Goal: Task Accomplishment & Management: Manage account settings

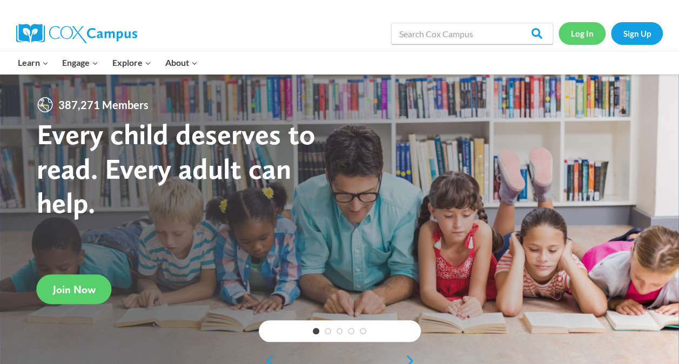
click at [589, 32] on link "Log In" at bounding box center [581, 33] width 47 height 22
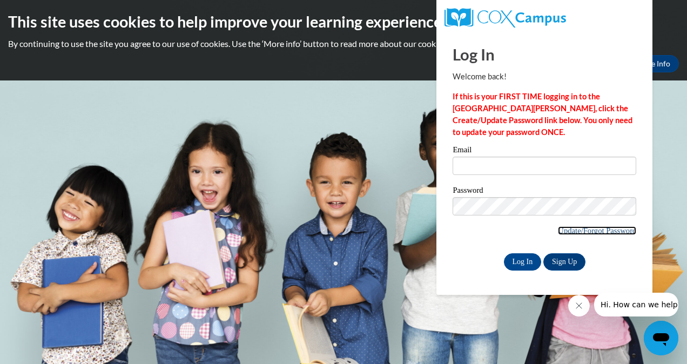
click at [587, 234] on link "Update/Forgot Password" at bounding box center [597, 230] width 78 height 9
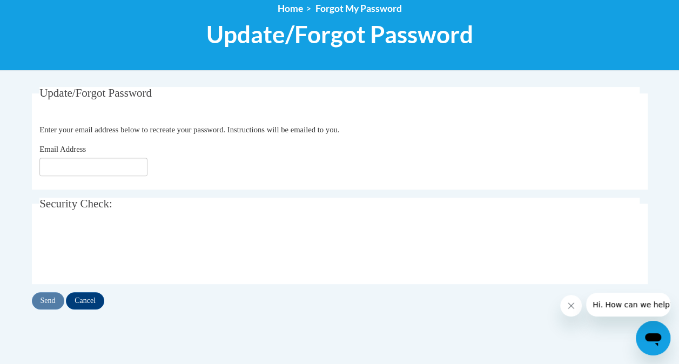
scroll to position [143, 0]
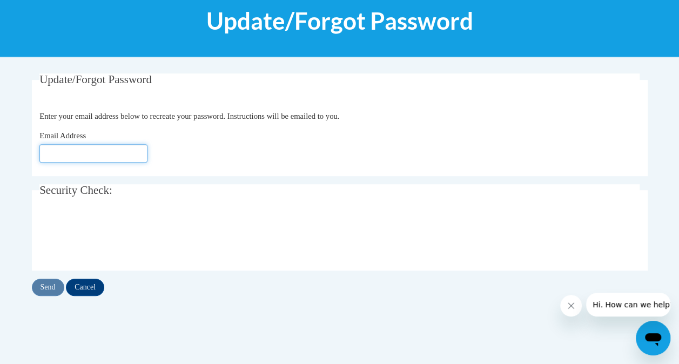
click at [118, 148] on input "Email Address" at bounding box center [93, 153] width 108 height 18
type input "[EMAIL_ADDRESS][DOMAIN_NAME]"
click at [48, 285] on input "Send" at bounding box center [48, 287] width 32 height 17
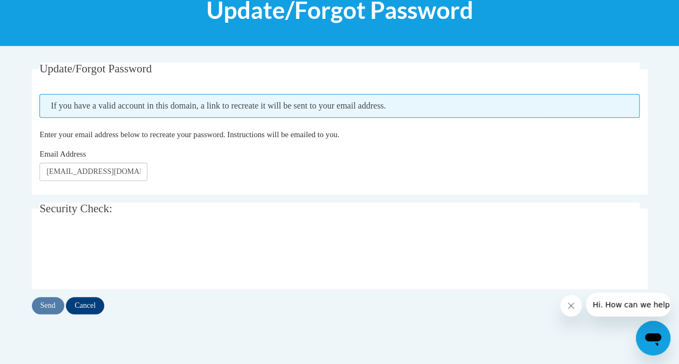
scroll to position [151, 0]
